Goal: Find contact information

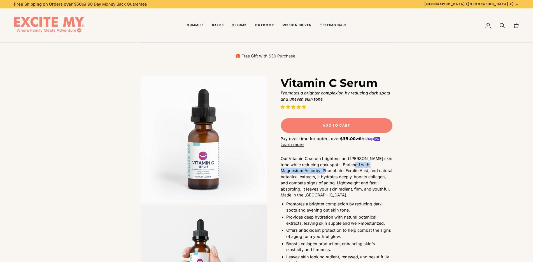
drag, startPoint x: 243, startPoint y: 23, endPoint x: 222, endPoint y: 1, distance: 30.1
click at [243, 23] on span "Serums" at bounding box center [239, 25] width 14 height 4
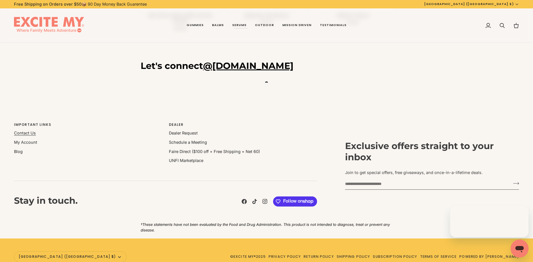
click at [29, 130] on link "Contact Us" at bounding box center [25, 132] width 22 height 5
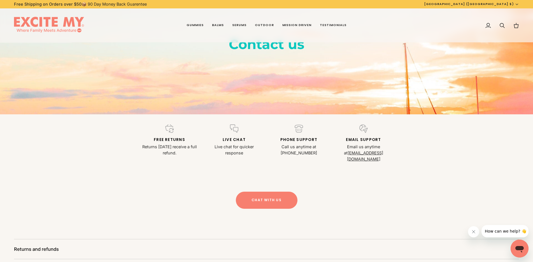
scroll to position [84, 0]
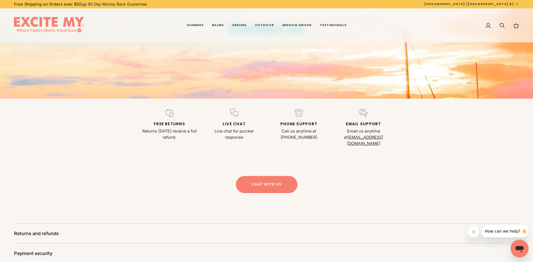
drag, startPoint x: 384, startPoint y: 137, endPoint x: 344, endPoint y: 136, distance: 40.6
click at [344, 136] on p "Email us anytime at info@excitemy.com" at bounding box center [363, 137] width 58 height 18
drag, startPoint x: 342, startPoint y: 136, endPoint x: 381, endPoint y: 137, distance: 38.3
click at [381, 137] on p "Email us anytime at info@excitemy.com" at bounding box center [363, 137] width 58 height 18
click at [381, 137] on link "info@excitemy.com" at bounding box center [365, 140] width 36 height 11
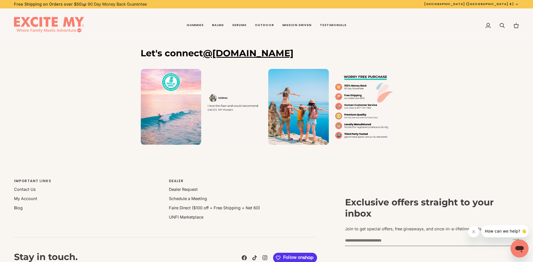
scroll to position [439, 0]
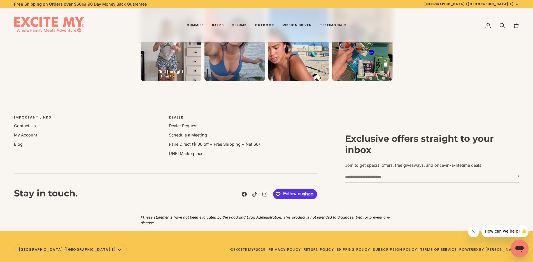
click at [356, 247] on link "Shipping Policy" at bounding box center [353, 249] width 34 height 5
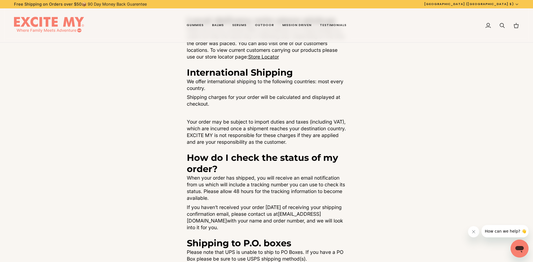
scroll to position [196, 0]
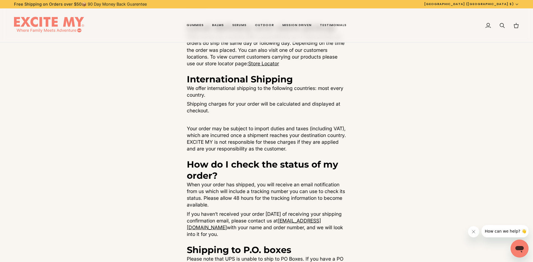
drag, startPoint x: 187, startPoint y: 142, endPoint x: 213, endPoint y: 142, distance: 26.0
click at [213, 142] on p "Your order may be subject to import duties and taxes (including VAT), which are…" at bounding box center [267, 138] width 160 height 27
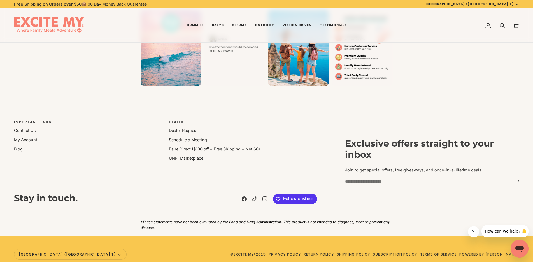
scroll to position [561, 0]
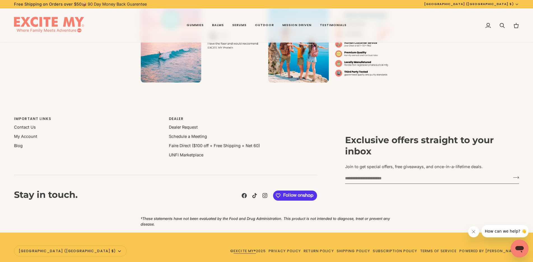
drag, startPoint x: 240, startPoint y: 244, endPoint x: 264, endPoint y: 244, distance: 23.5
click at [264, 248] on span "© EXCITE MY® 2025" at bounding box center [248, 250] width 36 height 5
